Goal: Transaction & Acquisition: Purchase product/service

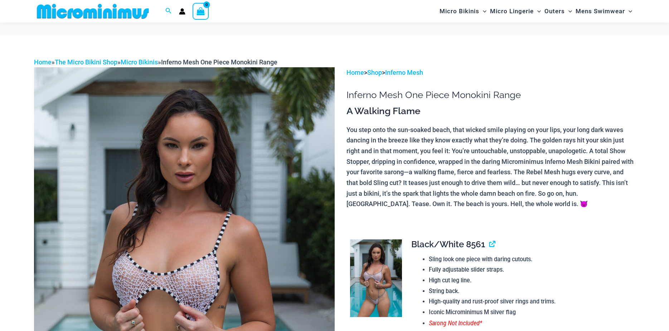
scroll to position [103, 0]
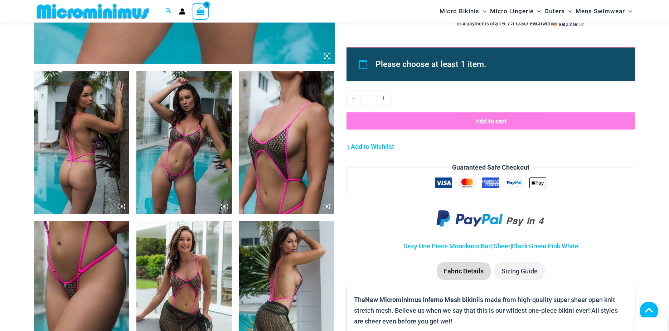
scroll to position [533, 0]
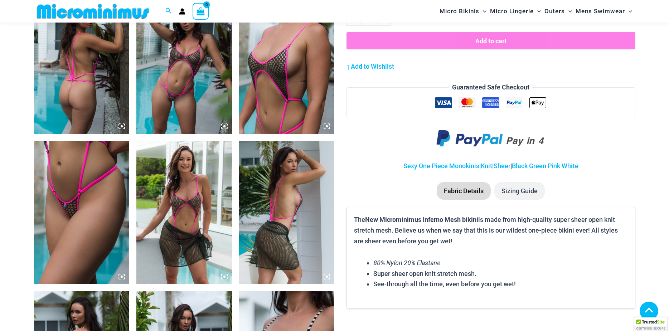
click at [326, 127] on icon at bounding box center [327, 126] width 6 height 6
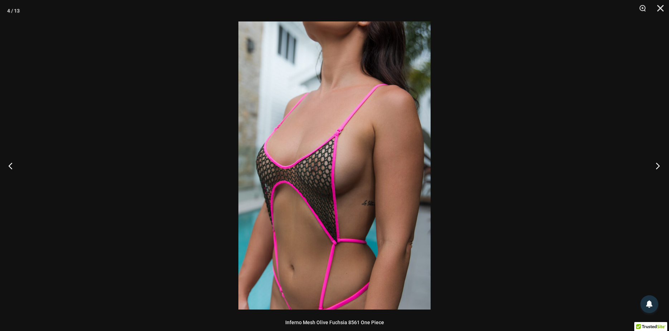
click at [659, 166] on button "Next" at bounding box center [656, 166] width 27 height 36
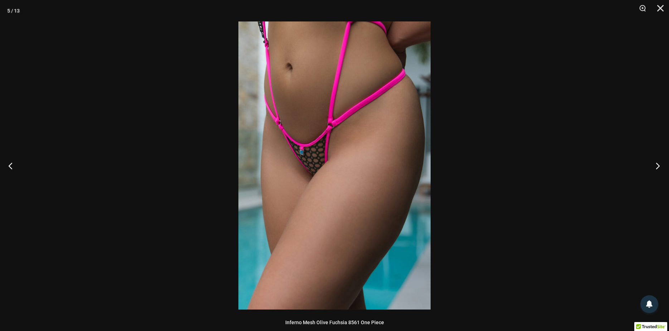
click at [659, 166] on button "Next" at bounding box center [656, 166] width 27 height 36
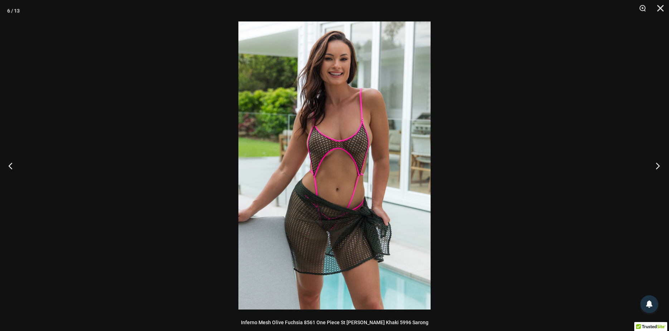
click at [659, 166] on button "Next" at bounding box center [656, 166] width 27 height 36
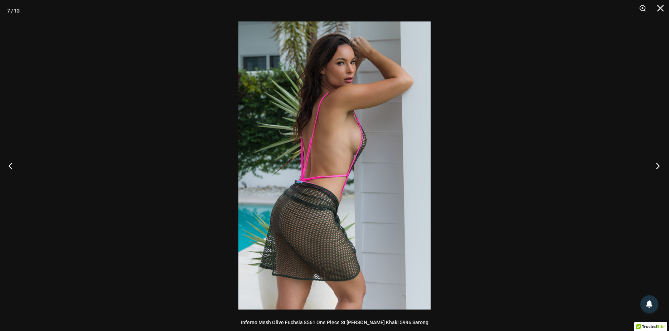
click at [659, 166] on button "Next" at bounding box center [656, 166] width 27 height 36
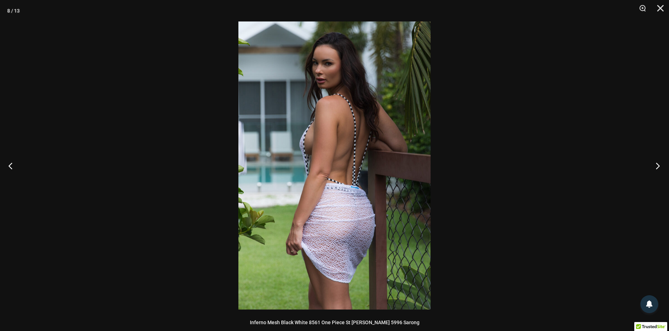
click at [659, 166] on button "Next" at bounding box center [656, 166] width 27 height 36
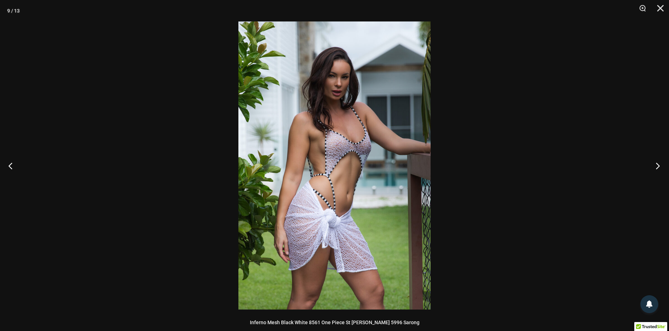
click at [659, 166] on button "Next" at bounding box center [656, 166] width 27 height 36
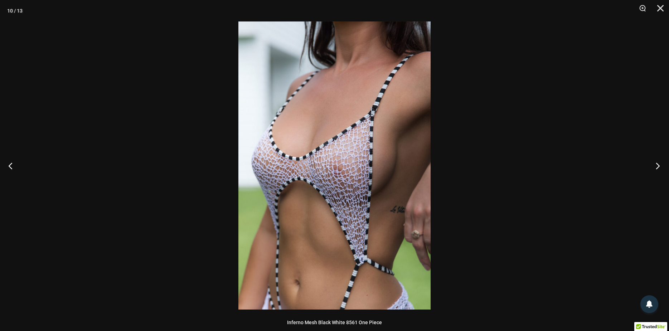
click at [659, 166] on button "Next" at bounding box center [656, 166] width 27 height 36
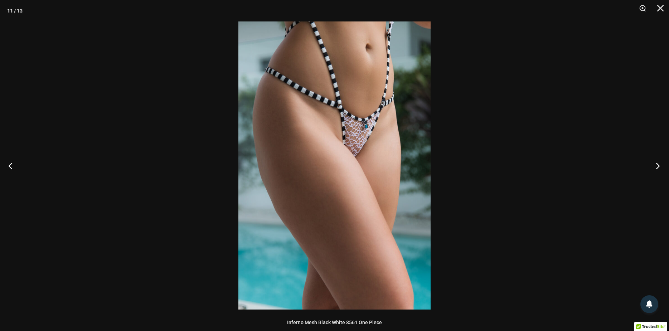
click at [659, 166] on button "Next" at bounding box center [656, 166] width 27 height 36
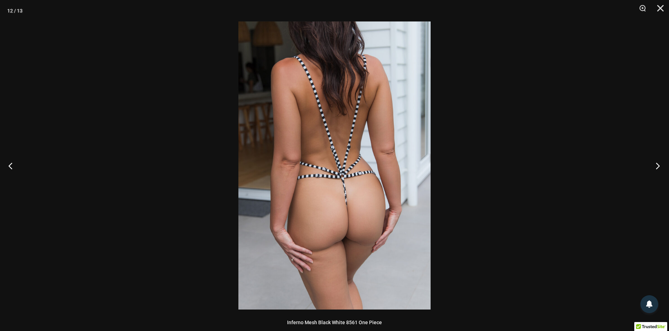
click at [659, 166] on button "Next" at bounding box center [656, 166] width 27 height 36
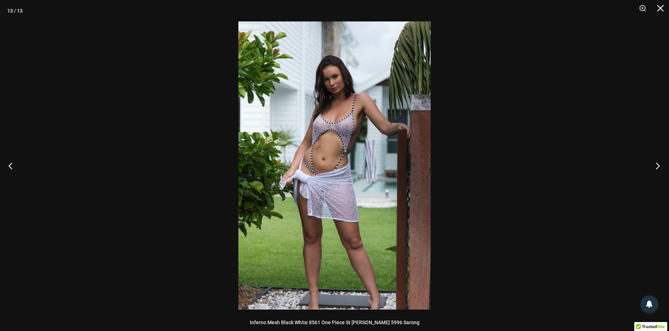
click at [659, 166] on button "Next" at bounding box center [656, 166] width 27 height 36
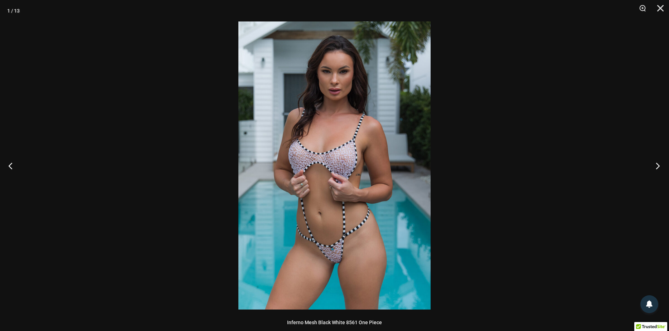
click at [659, 166] on button "Next" at bounding box center [656, 166] width 27 height 36
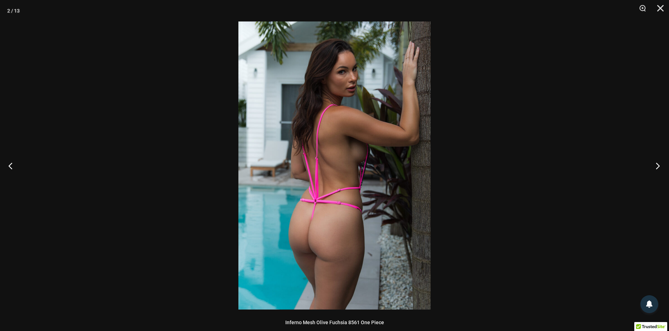
click at [659, 166] on button "Next" at bounding box center [656, 166] width 27 height 36
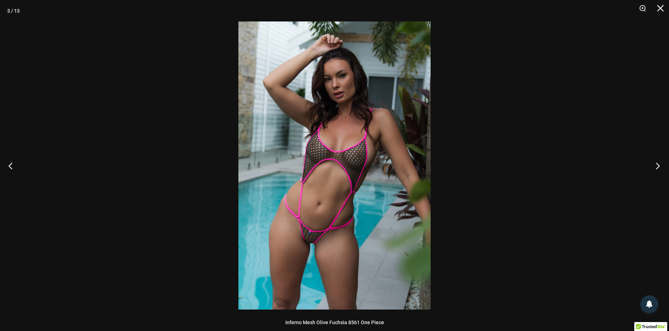
click at [659, 166] on button "Next" at bounding box center [656, 166] width 27 height 36
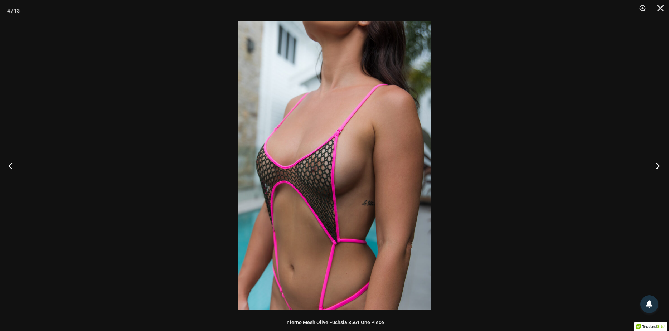
click at [659, 166] on button "Next" at bounding box center [656, 166] width 27 height 36
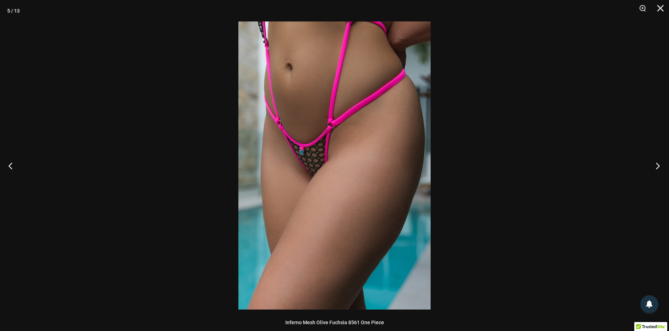
click at [659, 166] on button "Next" at bounding box center [656, 166] width 27 height 36
